Goal: Task Accomplishment & Management: Manage account settings

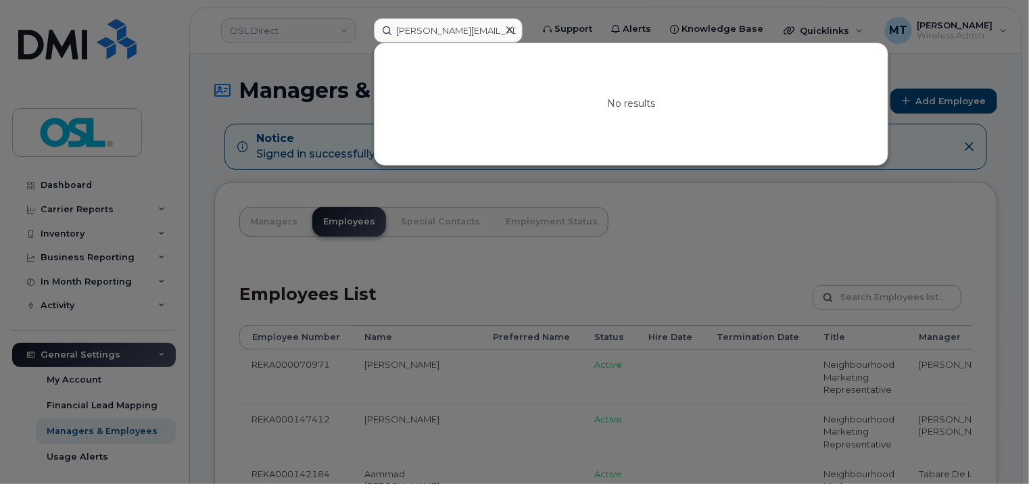
drag, startPoint x: 458, startPoint y: 26, endPoint x: 383, endPoint y: 30, distance: 75.8
click at [383, 30] on input "Gurjeet.Kaur@osldirect.com" at bounding box center [448, 30] width 149 height 24
paste input "REKA000147769"
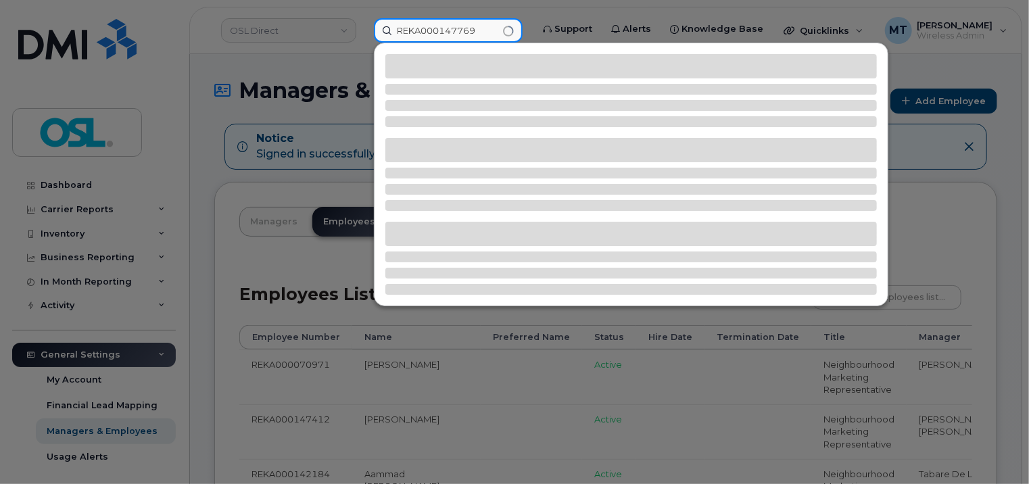
type input "REKA000147769"
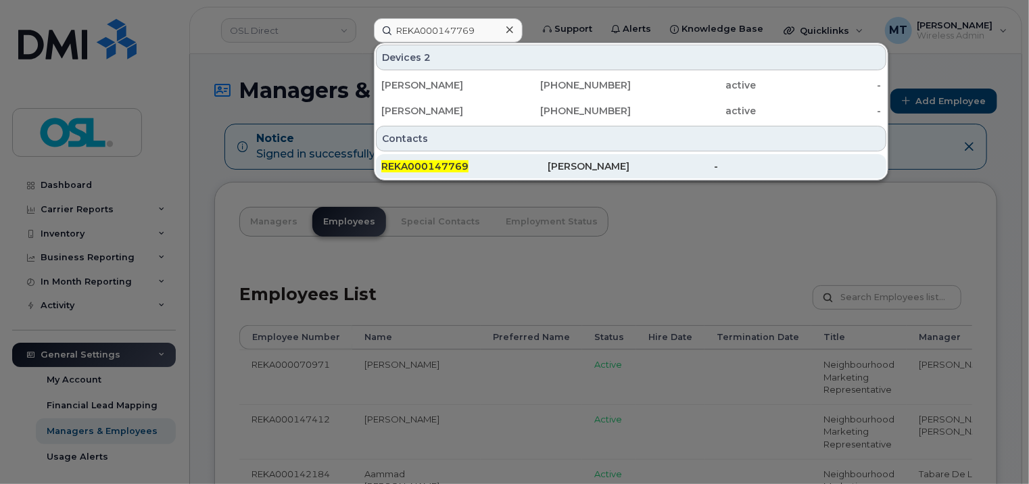
click at [462, 157] on div "REKA000147769" at bounding box center [464, 166] width 166 height 24
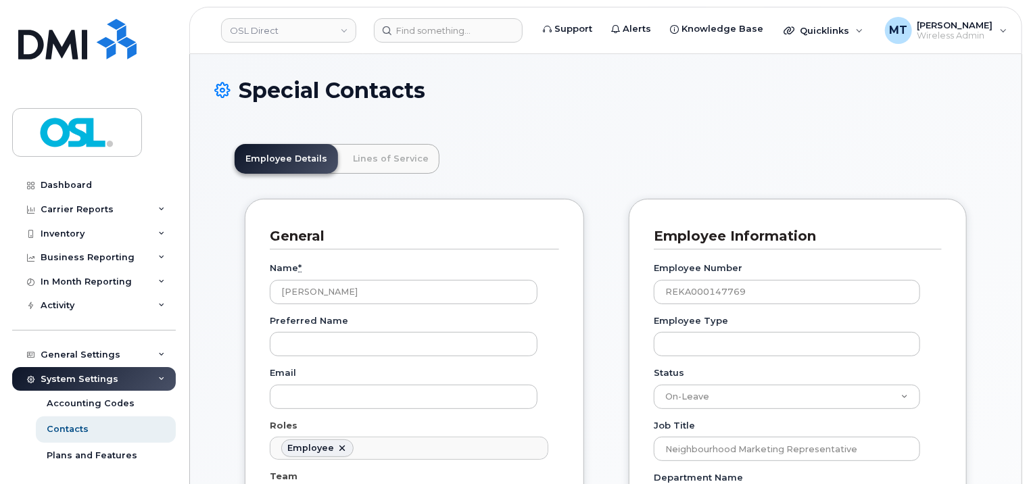
scroll to position [41, 0]
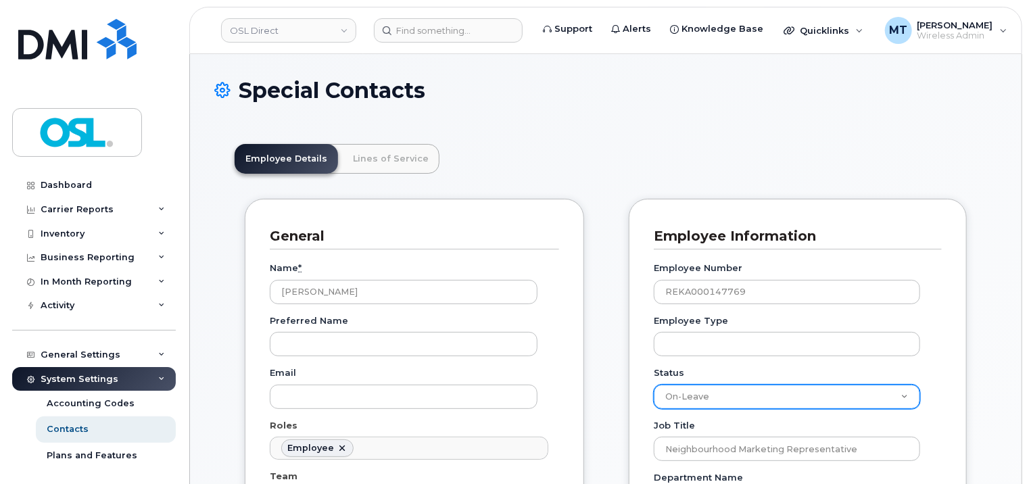
click at [873, 391] on select "Active On-Leave Long Term Short Term Maternity Leave Temp Layoff Inactive" at bounding box center [787, 397] width 266 height 24
select select "active"
click at [654, 385] on select "Active On-Leave Long Term Short Term Maternity Leave Temp Layoff Inactive" at bounding box center [787, 397] width 266 height 24
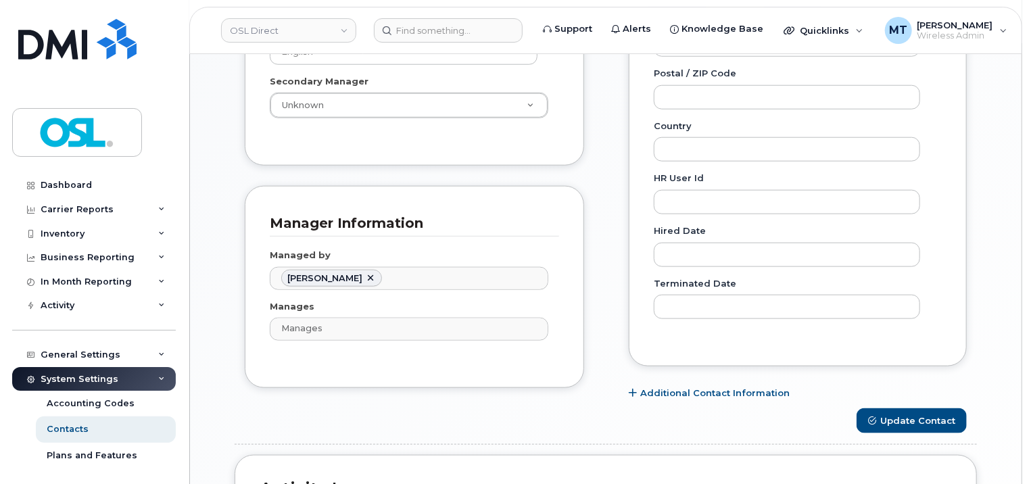
scroll to position [811, 0]
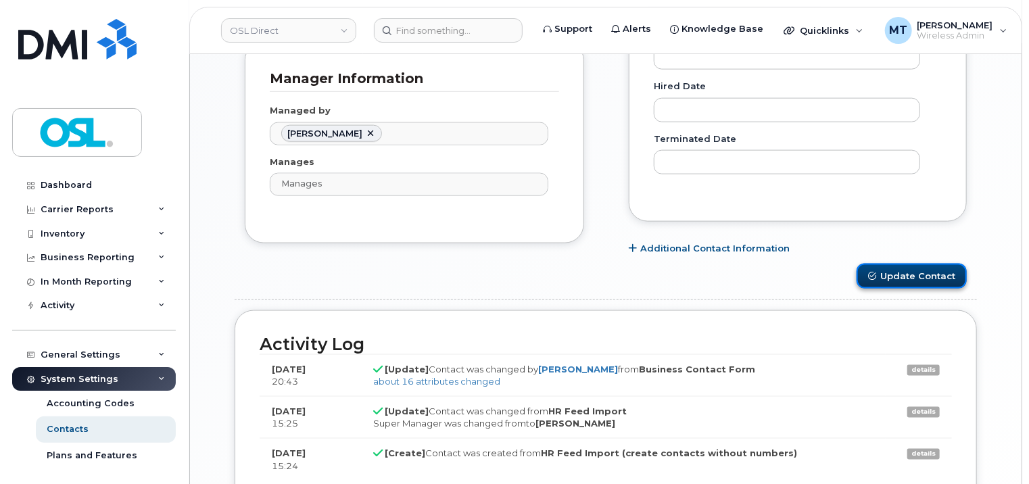
click at [912, 270] on button "Update Contact" at bounding box center [911, 276] width 110 height 25
